Goal: Transaction & Acquisition: Book appointment/travel/reservation

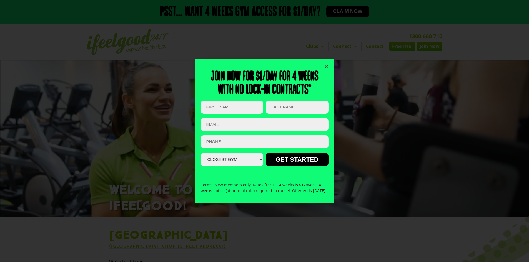
click at [325, 65] on icon "Close" at bounding box center [326, 67] width 4 height 4
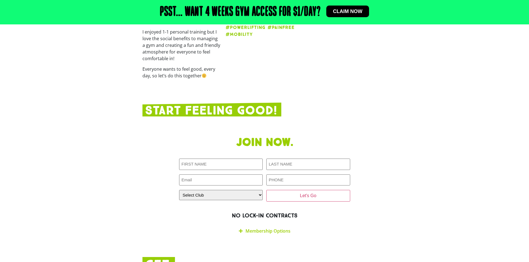
scroll to position [999, 0]
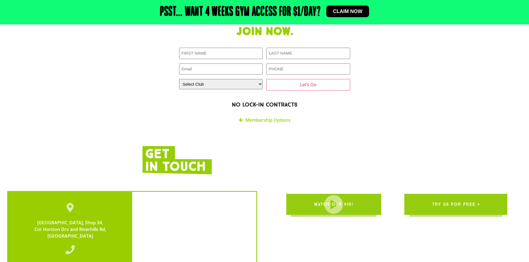
click at [244, 114] on div "Membership Options" at bounding box center [264, 120] width 171 height 13
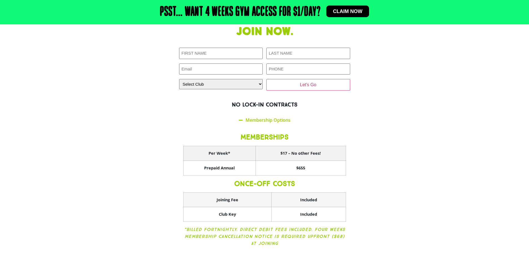
click at [268, 146] on th "$17 – No other Fees!" at bounding box center [300, 153] width 90 height 15
click at [296, 161] on th "$655" at bounding box center [300, 168] width 90 height 15
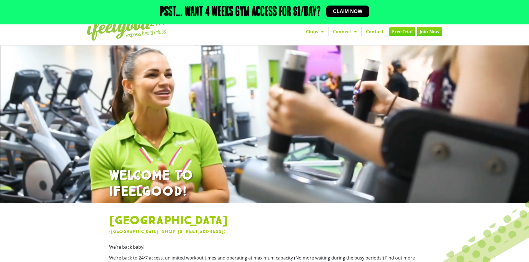
scroll to position [0, 0]
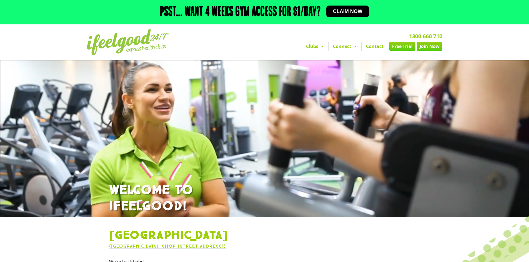
click at [407, 47] on link "Free Trial" at bounding box center [402, 46] width 26 height 9
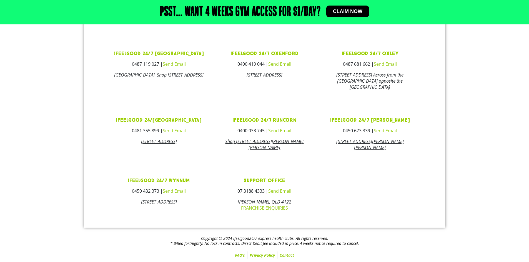
scroll to position [284, 0]
